Goal: Task Accomplishment & Management: Manage account settings

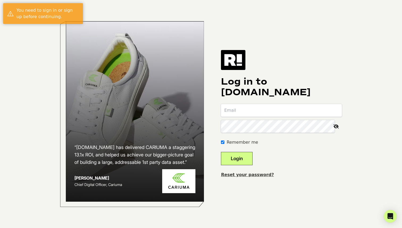
type input "keith@eaglelights.com"
click at [244, 156] on button "Login" at bounding box center [237, 158] width 32 height 13
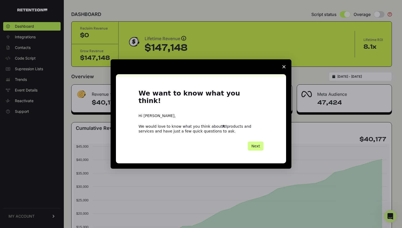
click at [286, 69] on span "Close survey" at bounding box center [283, 66] width 15 height 15
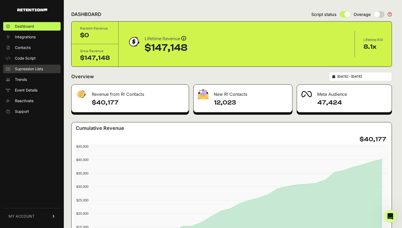
click at [40, 69] on span "Supression Lists" at bounding box center [29, 68] width 28 height 5
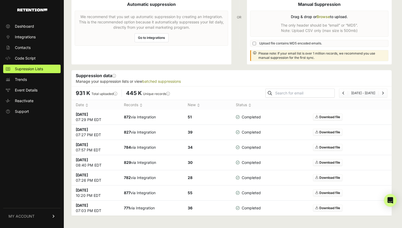
scroll to position [43, 0]
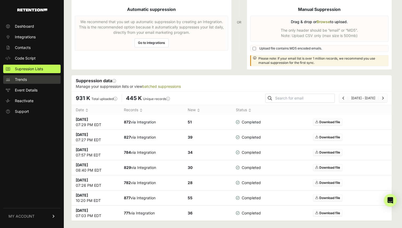
click at [35, 79] on link "Trends" at bounding box center [31, 79] width 57 height 9
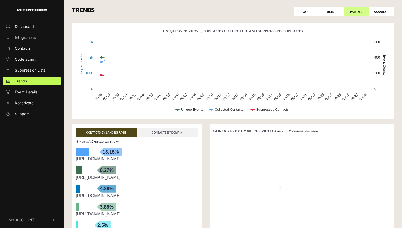
click at [22, 79] on span "Trends" at bounding box center [21, 81] width 12 height 6
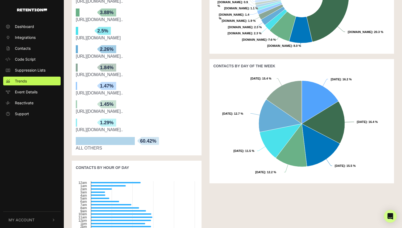
scroll to position [193, 0]
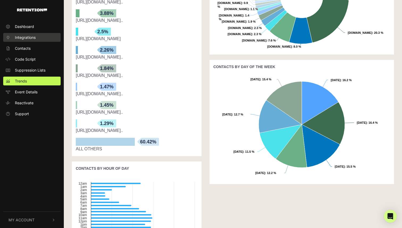
click at [36, 36] on link "Integrations" at bounding box center [31, 37] width 57 height 9
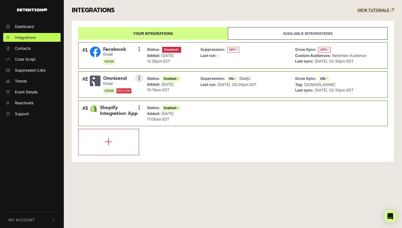
click at [140, 78] on button at bounding box center [139, 78] width 8 height 8
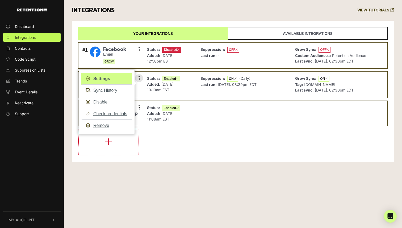
click at [114, 79] on link "Settings" at bounding box center [106, 79] width 50 height 12
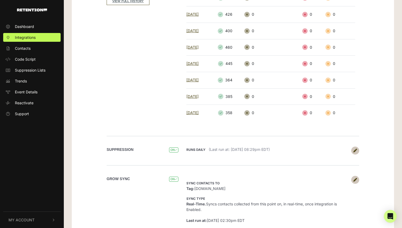
scroll to position [143, 0]
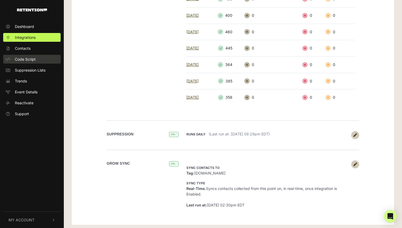
click at [27, 60] on span "Code Script" at bounding box center [25, 59] width 21 height 6
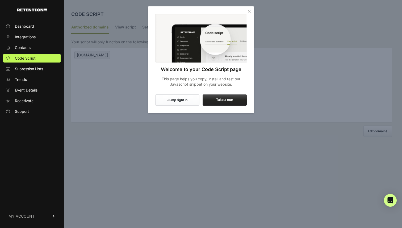
click at [249, 11] on icon "Close" at bounding box center [249, 11] width 5 height 5
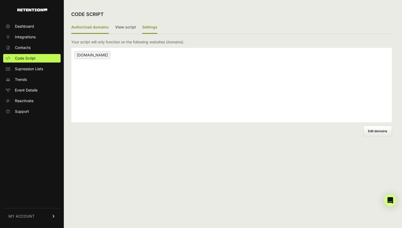
click at [145, 27] on label "Settings" at bounding box center [149, 27] width 15 height 12
click at [0, 0] on input "Settings" at bounding box center [0, 0] width 0 height 0
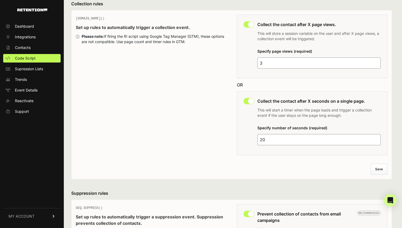
scroll to position [37, 0]
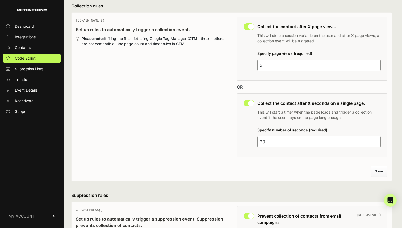
click at [283, 68] on input "3" at bounding box center [318, 65] width 123 height 11
click at [227, 114] on div "GEQ.PAGE() Set up rules to automatically trigger a collection event. Please not…" at bounding box center [231, 88] width 311 height 143
click at [269, 143] on input "20" at bounding box center [318, 141] width 123 height 11
drag, startPoint x: 269, startPoint y: 143, endPoint x: 246, endPoint y: 139, distance: 23.4
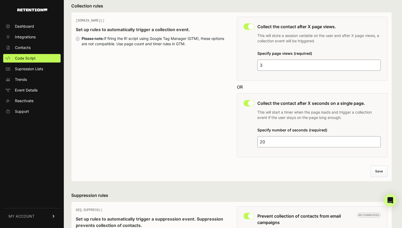
click at [246, 139] on div "This collection rule must be disabled in order to use Grow IQ. Collect the cont…" at bounding box center [312, 125] width 150 height 64
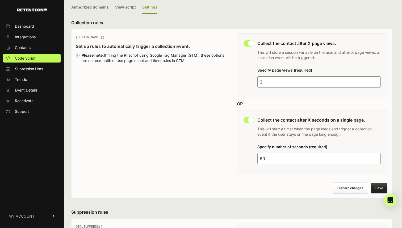
scroll to position [0, 0]
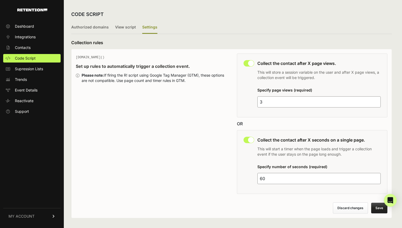
type input "60"
